Goal: Transaction & Acquisition: Obtain resource

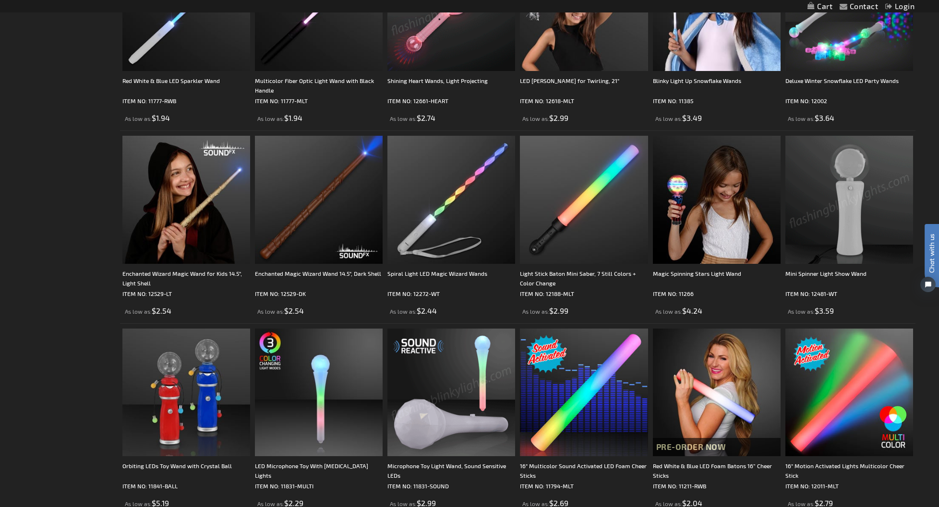
scroll to position [451, 0]
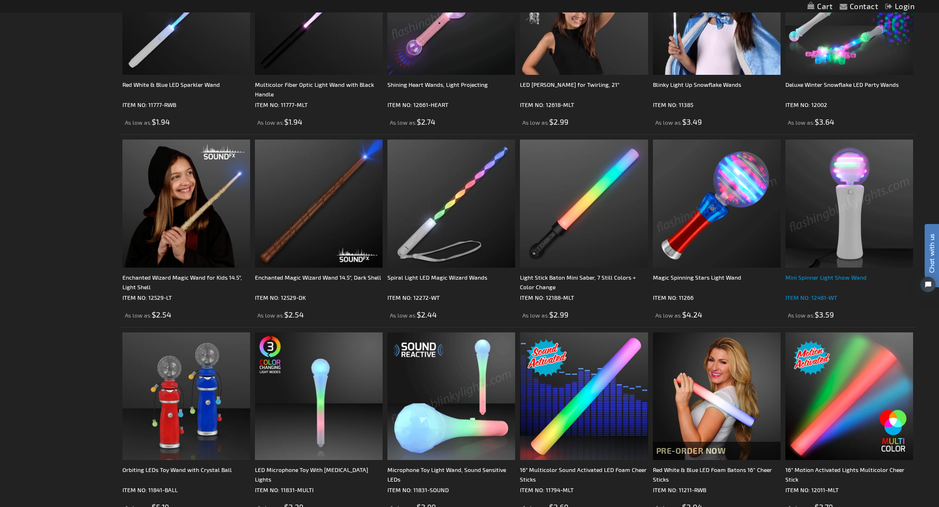
click at [833, 279] on div "Mini Spinner Light Show Wand" at bounding box center [849, 282] width 128 height 19
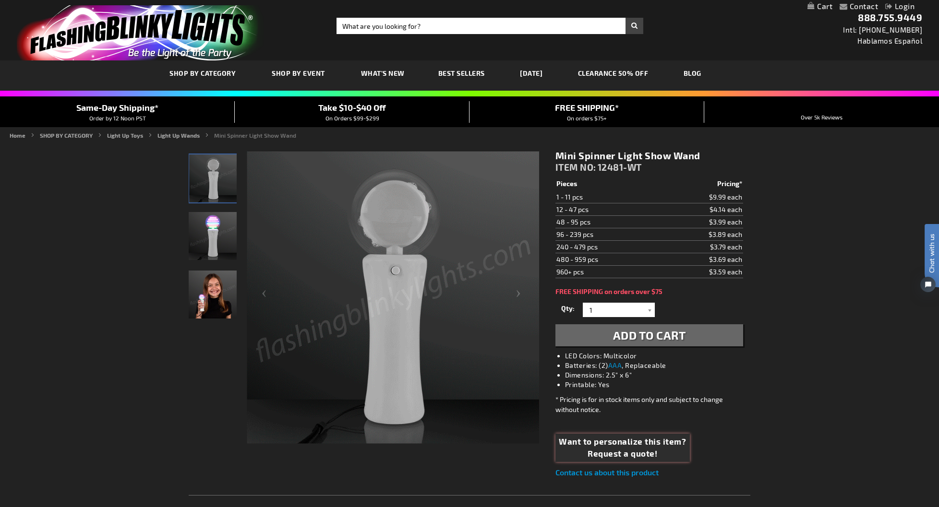
click at [634, 449] on span "Request a quote!" at bounding box center [622, 454] width 127 height 12
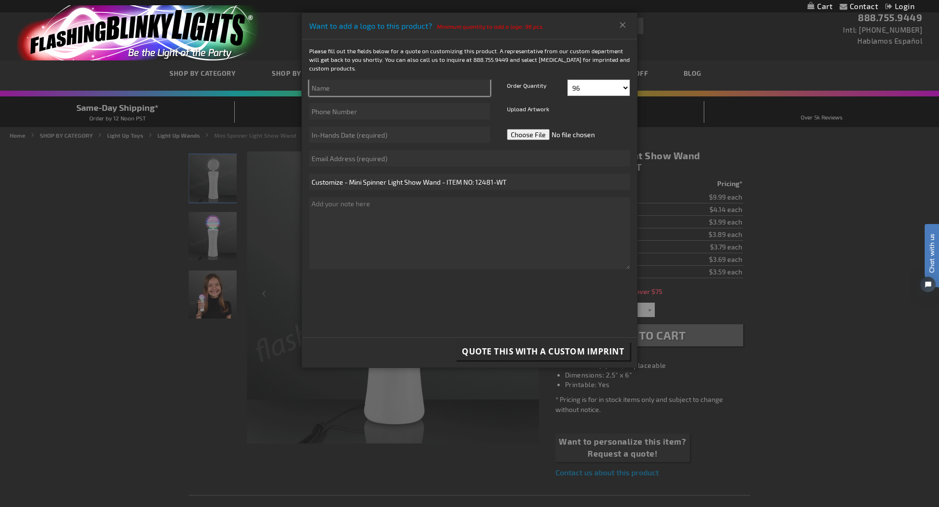
click at [340, 91] on input "text" at bounding box center [399, 88] width 181 height 16
type input "Cierra"
click at [350, 111] on input "text" at bounding box center [399, 111] width 181 height 16
click at [361, 159] on input "text" at bounding box center [469, 158] width 321 height 16
type input "[EMAIL_ADDRESS][DOMAIN_NAME]"
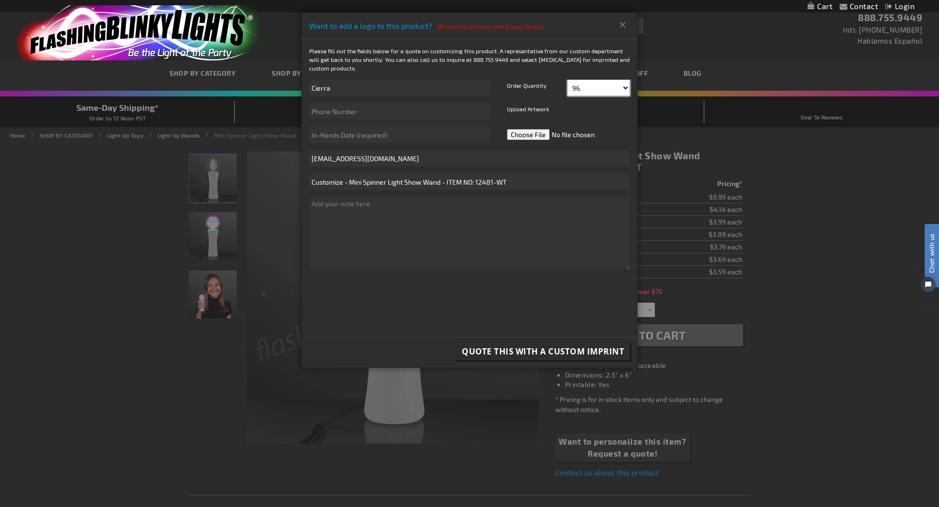
click at [623, 88] on select "96 108 120 132 144 156 168 180 192 204 216 228 240" at bounding box center [598, 88] width 62 height 16
select select "288"
click at [567, 80] on select "96 108 120 132 144 156 168 180 192 204 216 228 240" at bounding box center [598, 88] width 62 height 16
drag, startPoint x: 579, startPoint y: 25, endPoint x: 545, endPoint y: 26, distance: 34.1
click at [544, 26] on div "Want to add a logo to this product? Minimum quantity to add a logo: 96 pcs." at bounding box center [469, 26] width 335 height 26
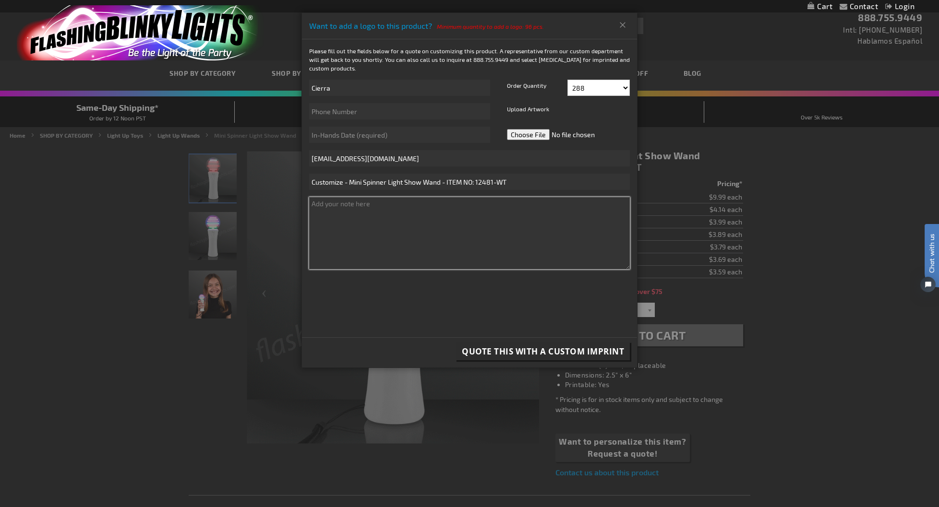
click at [331, 206] on textarea at bounding box center [469, 233] width 321 height 72
type textarea "What is the price with items personalized"
click at [531, 352] on span "Quote this with a Custom Imprint" at bounding box center [543, 351] width 162 height 11
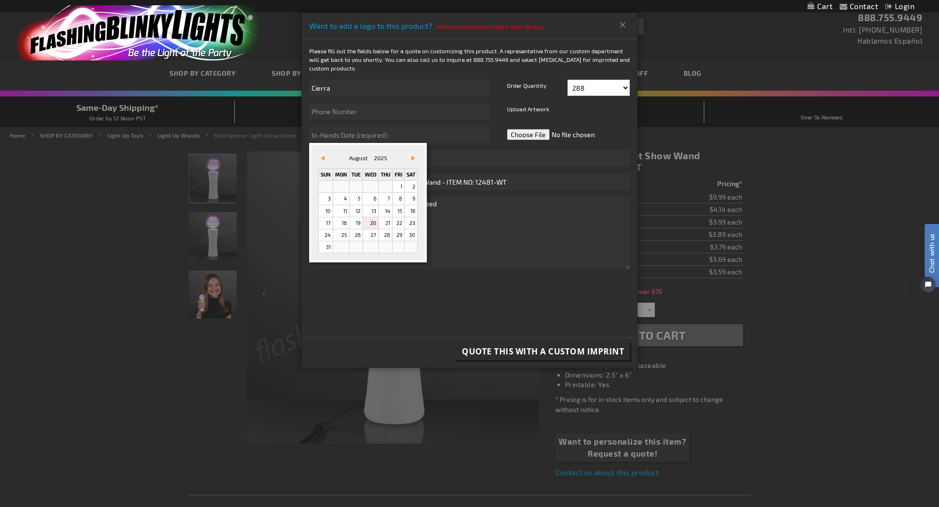
click at [372, 223] on link "20" at bounding box center [370, 223] width 15 height 12
type input "[DATE]"
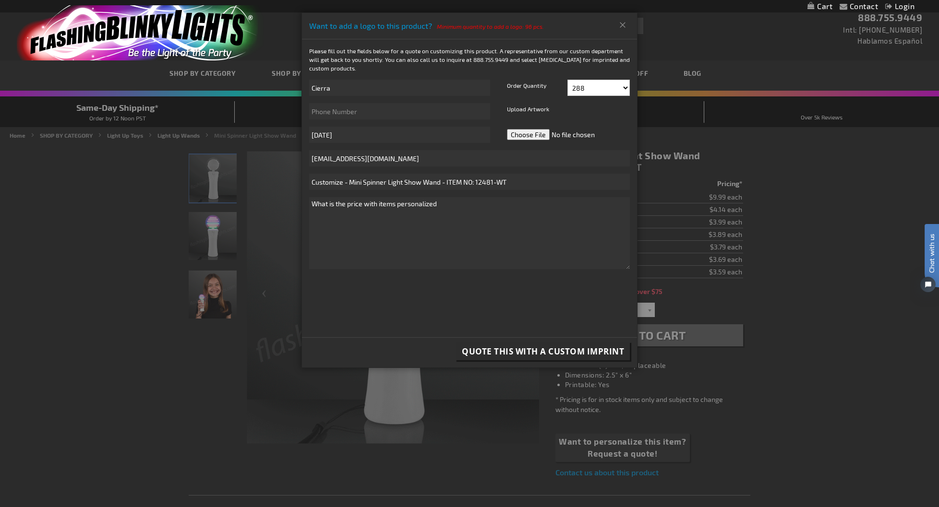
click at [499, 353] on span "Quote this with a Custom Imprint" at bounding box center [543, 351] width 162 height 11
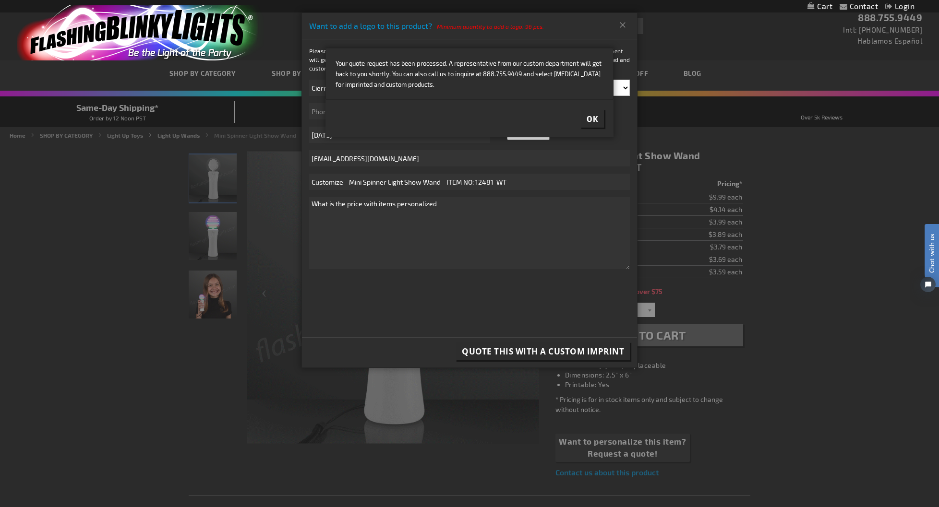
click at [599, 120] on button "Ok" at bounding box center [592, 119] width 23 height 18
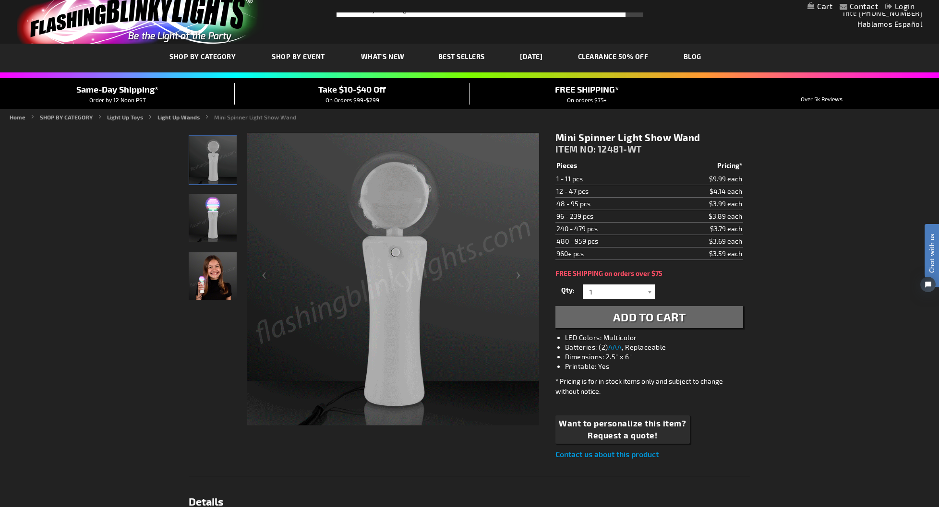
scroll to position [34, 0]
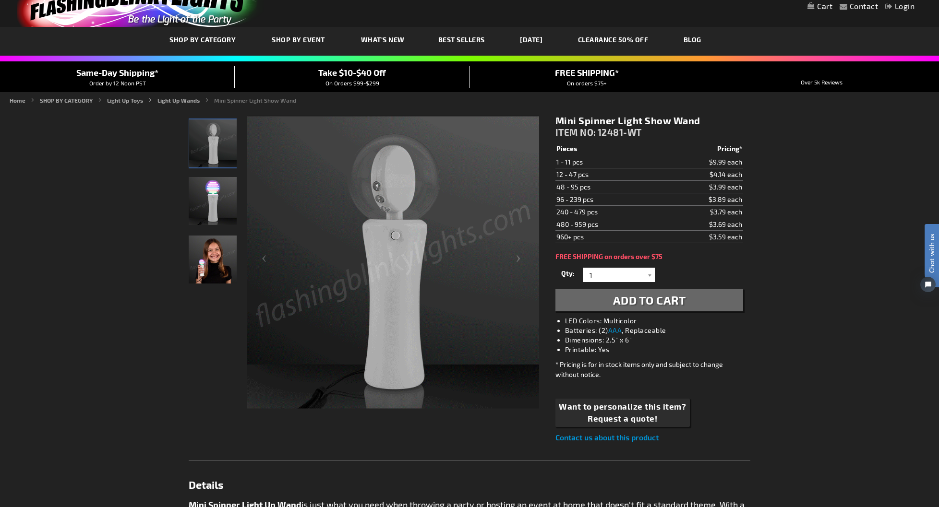
click at [610, 440] on link "Contact us about this product" at bounding box center [606, 437] width 103 height 9
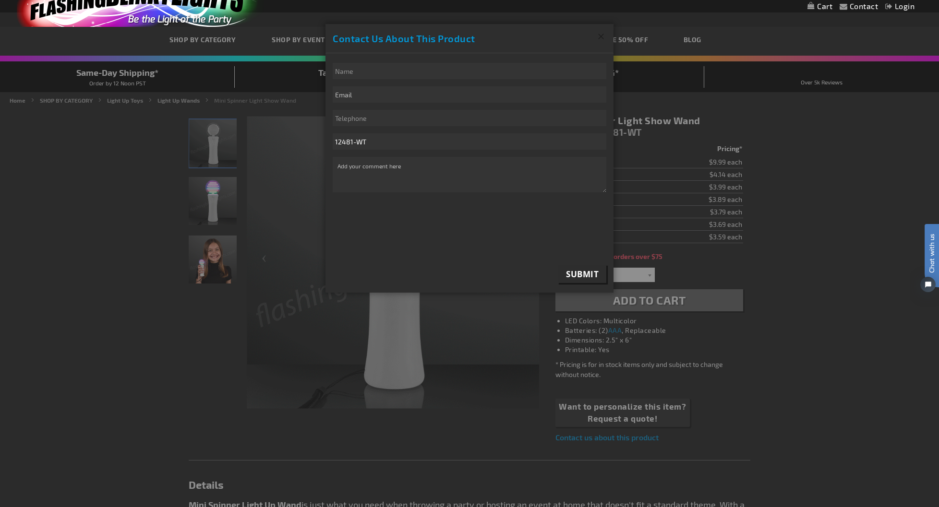
click at [603, 35] on button "Close" at bounding box center [601, 36] width 25 height 25
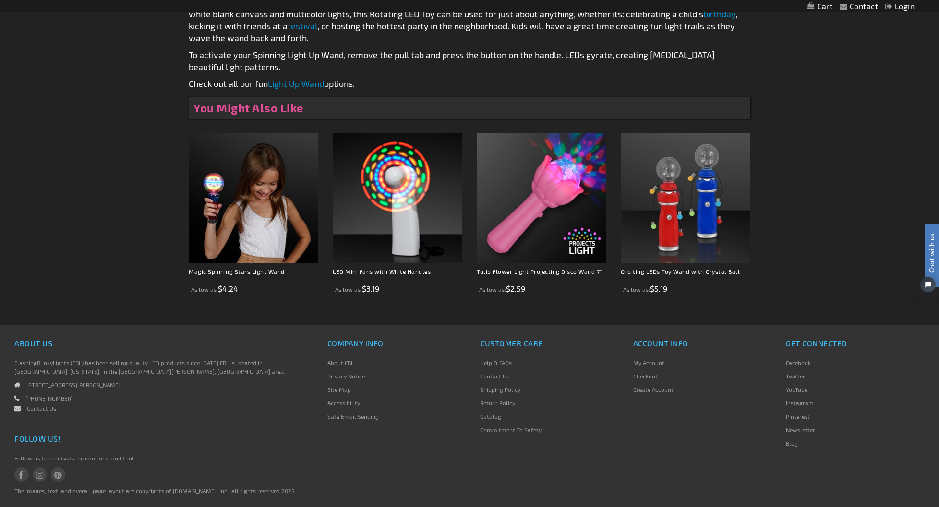
scroll to position [580, 0]
